Goal: Obtain resource: Obtain resource

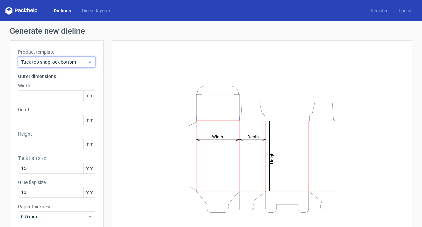
click at [66, 63] on span "Tuck top snap lock bottom" at bounding box center [54, 62] width 66 height 7
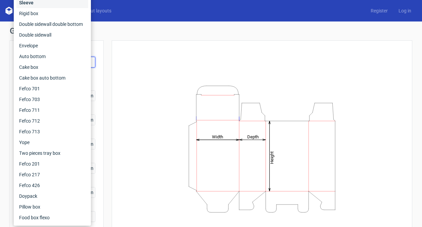
click at [31, 4] on div "Sleeve" at bounding box center [52, 2] width 72 height 11
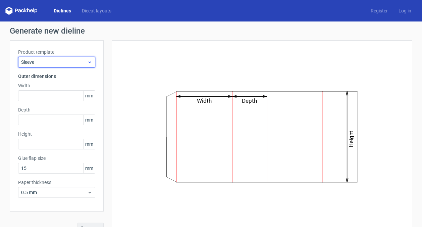
click at [42, 60] on span "Sleeve" at bounding box center [54, 62] width 66 height 7
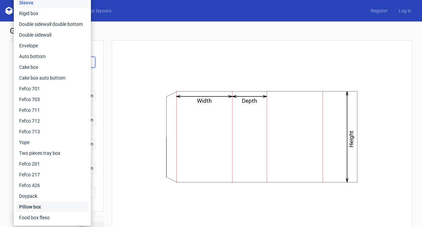
click at [36, 207] on div "Pillow box" at bounding box center [52, 206] width 72 height 11
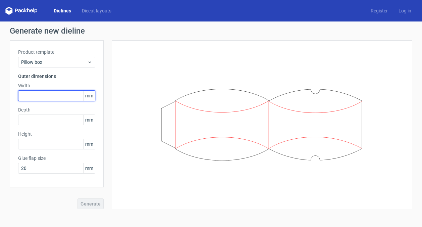
click at [73, 96] on input "text" at bounding box center [56, 95] width 77 height 11
type input "100"
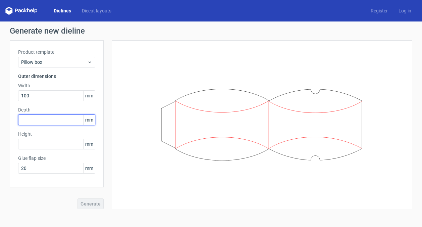
click at [56, 122] on input "text" at bounding box center [56, 119] width 77 height 11
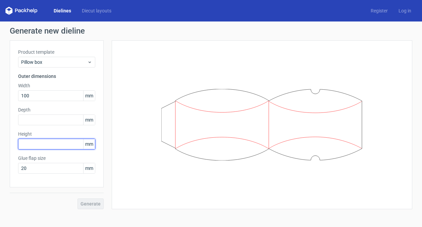
click at [57, 144] on input "text" at bounding box center [56, 143] width 77 height 11
type input "225"
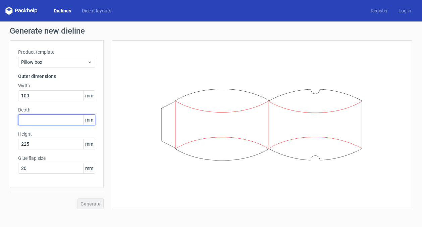
click at [54, 117] on input "text" at bounding box center [56, 119] width 77 height 11
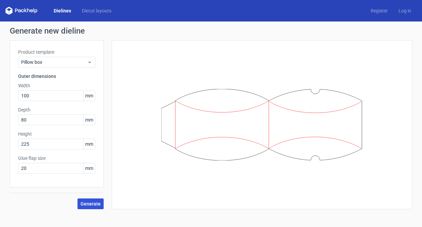
click at [92, 201] on span "Generate" at bounding box center [90, 203] width 20 height 5
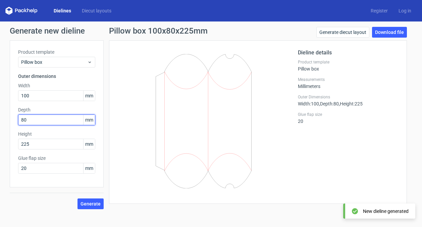
drag, startPoint x: 30, startPoint y: 120, endPoint x: 15, endPoint y: 118, distance: 14.5
click at [15, 118] on div "Product template Pillow box Outer dimensions Width 100 mm Depth 80 mm Height 22…" at bounding box center [57, 113] width 94 height 147
type input "40"
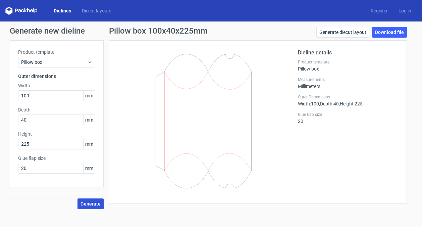
click at [95, 204] on span "Generate" at bounding box center [90, 203] width 20 height 5
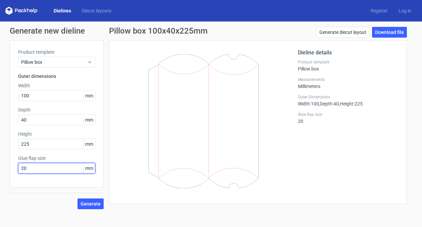
drag, startPoint x: 30, startPoint y: 168, endPoint x: 15, endPoint y: 165, distance: 15.5
click at [15, 165] on div "Product template Pillow box Outer dimensions Width 100 mm Depth 40 mm Height 22…" at bounding box center [57, 113] width 94 height 147
type input "15"
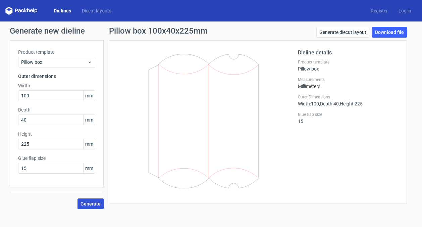
click at [94, 203] on span "Generate" at bounding box center [90, 203] width 20 height 5
click at [390, 30] on link "Download file" at bounding box center [389, 32] width 35 height 11
click at [383, 33] on link "Download file" at bounding box center [389, 32] width 35 height 11
click at [404, 13] on link "Log in" at bounding box center [404, 10] width 23 height 7
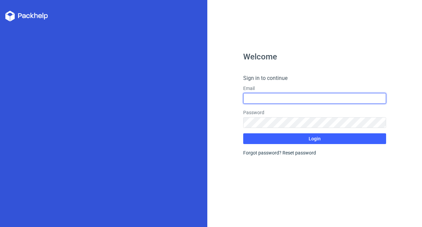
click at [258, 97] on input "text" at bounding box center [314, 98] width 143 height 11
type input "[EMAIL_ADDRESS][DOMAIN_NAME]"
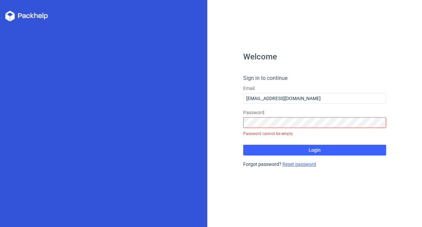
click at [290, 153] on form "Sign in to continue Email [EMAIL_ADDRESS][DOMAIN_NAME] Password Password cannot…" at bounding box center [314, 120] width 143 height 93
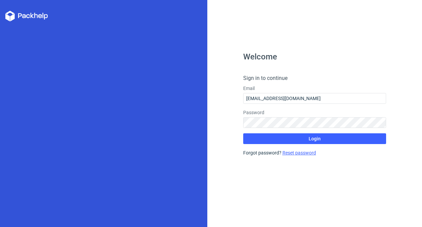
click at [295, 153] on link "Reset password" at bounding box center [299, 152] width 34 height 5
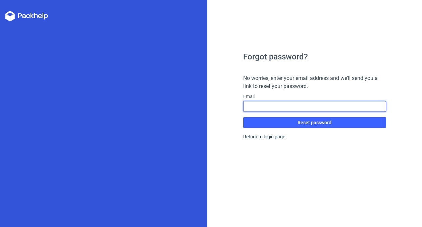
click at [273, 104] on input "text" at bounding box center [314, 106] width 143 height 11
type input "[EMAIL_ADDRESS][DOMAIN_NAME]"
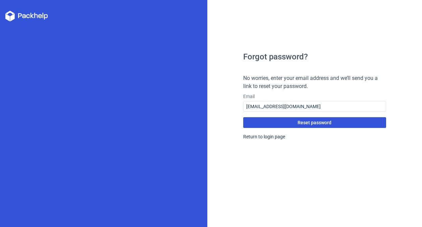
click at [306, 123] on span "Reset password" at bounding box center [314, 122] width 34 height 5
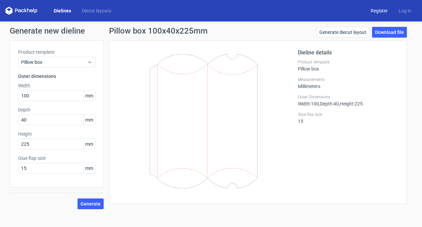
click at [380, 10] on link "Register" at bounding box center [379, 10] width 28 height 7
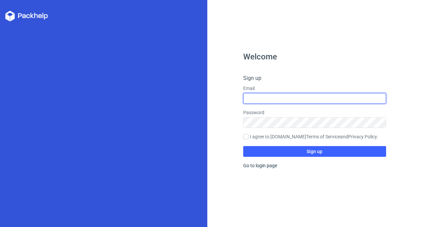
click at [263, 99] on input "text" at bounding box center [314, 98] width 143 height 11
type input "[EMAIL_ADDRESS][DOMAIN_NAME]"
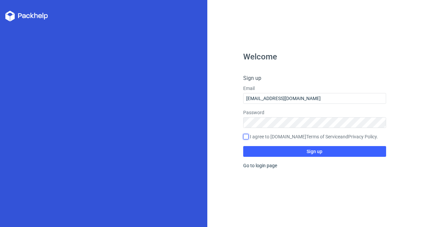
click at [246, 136] on input "I agree to [DOMAIN_NAME] Terms of Service and Privacy Policy ." at bounding box center [245, 136] width 5 height 5
checkbox input "true"
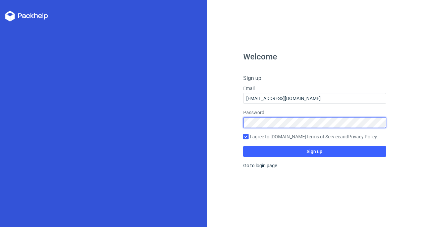
click at [226, 121] on div "Welcome Sign up Email [EMAIL_ADDRESS][DOMAIN_NAME] Password I agree to [DOMAIN_…" at bounding box center [314, 113] width 215 height 227
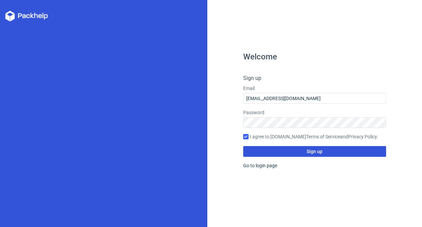
click at [288, 152] on button "Sign up" at bounding box center [314, 151] width 143 height 11
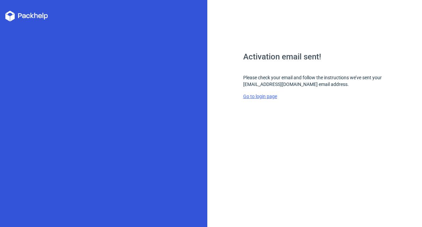
click at [259, 95] on link "Go to login page" at bounding box center [260, 96] width 34 height 5
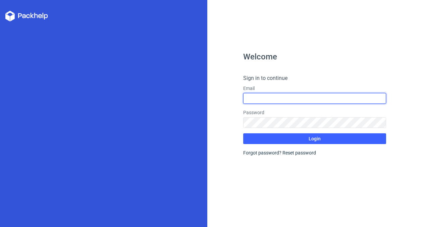
click at [261, 97] on input "text" at bounding box center [314, 98] width 143 height 11
type input "[EMAIL_ADDRESS][DOMAIN_NAME]"
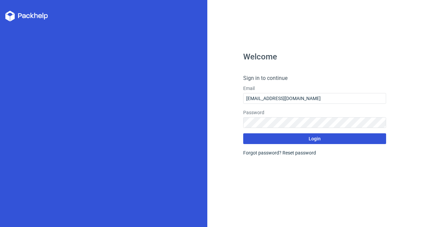
click at [327, 140] on button "Login" at bounding box center [314, 138] width 143 height 11
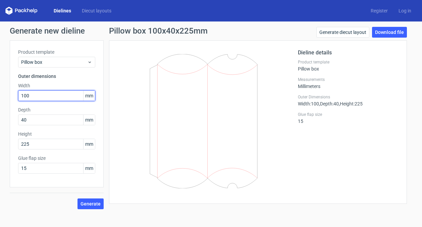
drag, startPoint x: 32, startPoint y: 94, endPoint x: 2, endPoint y: 91, distance: 29.3
click at [2, 91] on div "Generate new dieline Product template Pillow box Outer dimensions Width 100 mm …" at bounding box center [211, 117] width 422 height 193
type input "105"
click at [97, 204] on span "Generate" at bounding box center [90, 203] width 20 height 5
click at [123, 59] on icon at bounding box center [204, 121] width 162 height 134
